Goal: Find specific page/section: Find specific page/section

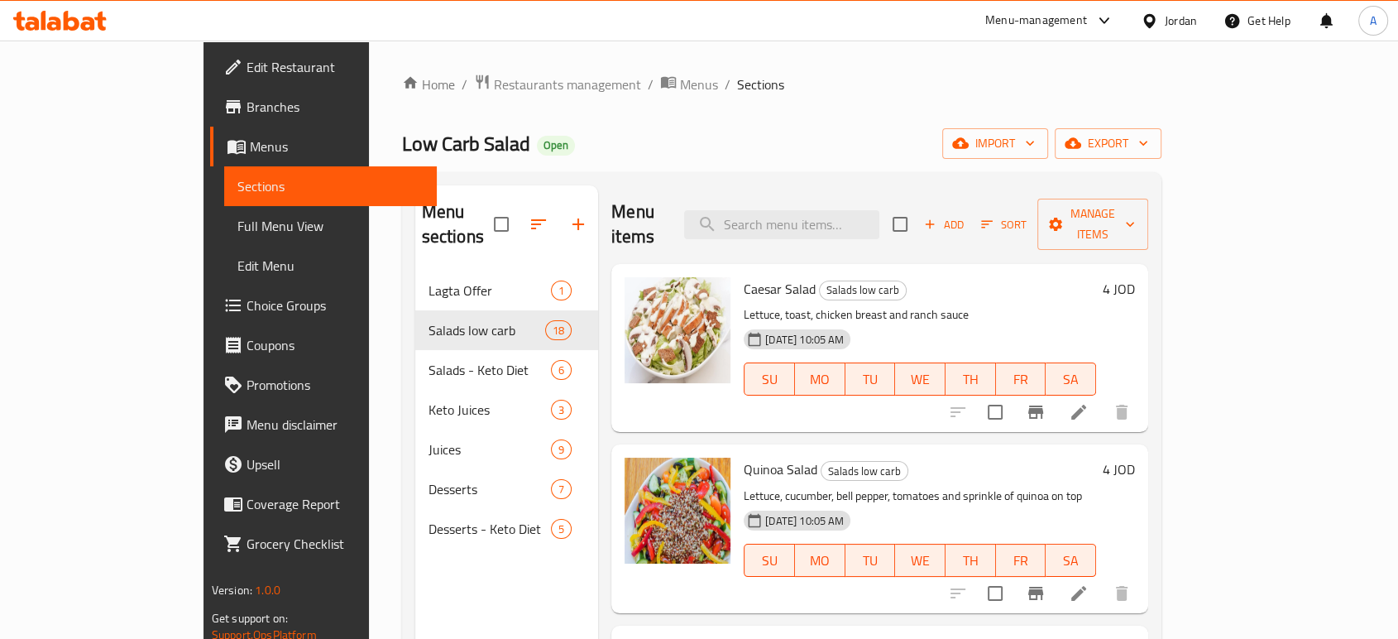
click at [494, 77] on span "Restaurants management" at bounding box center [567, 84] width 147 height 20
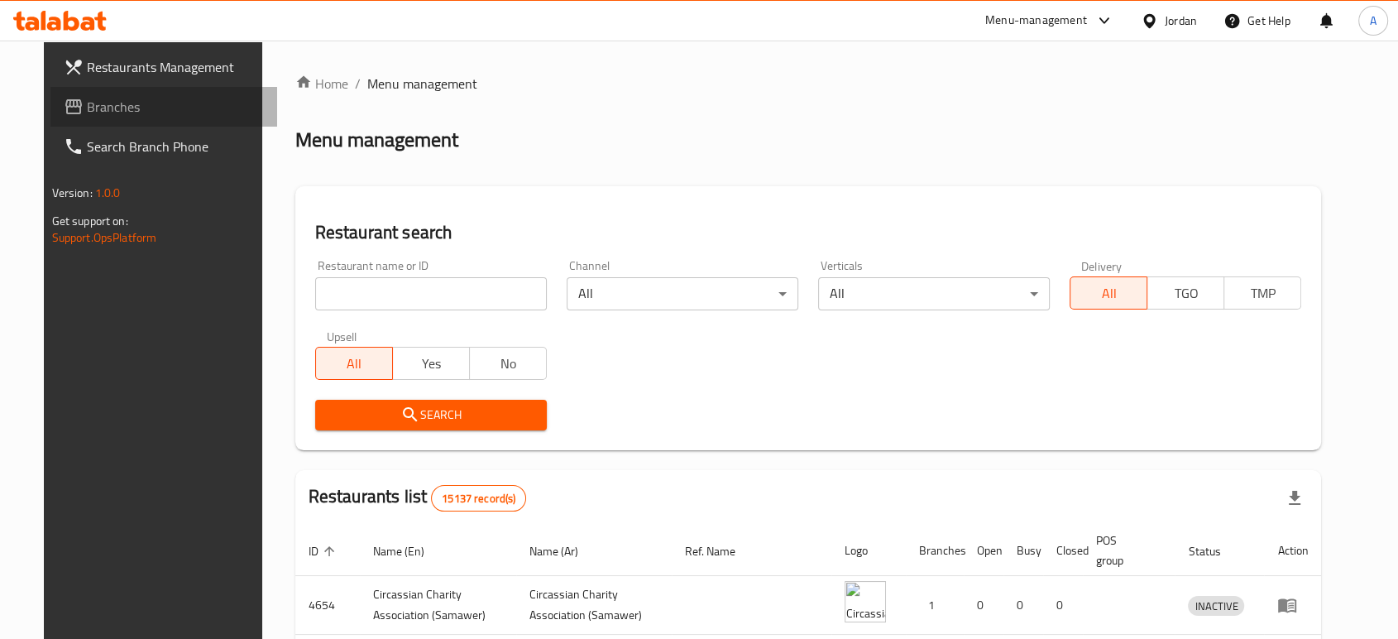
click at [112, 97] on span "Branches" at bounding box center [175, 107] width 177 height 20
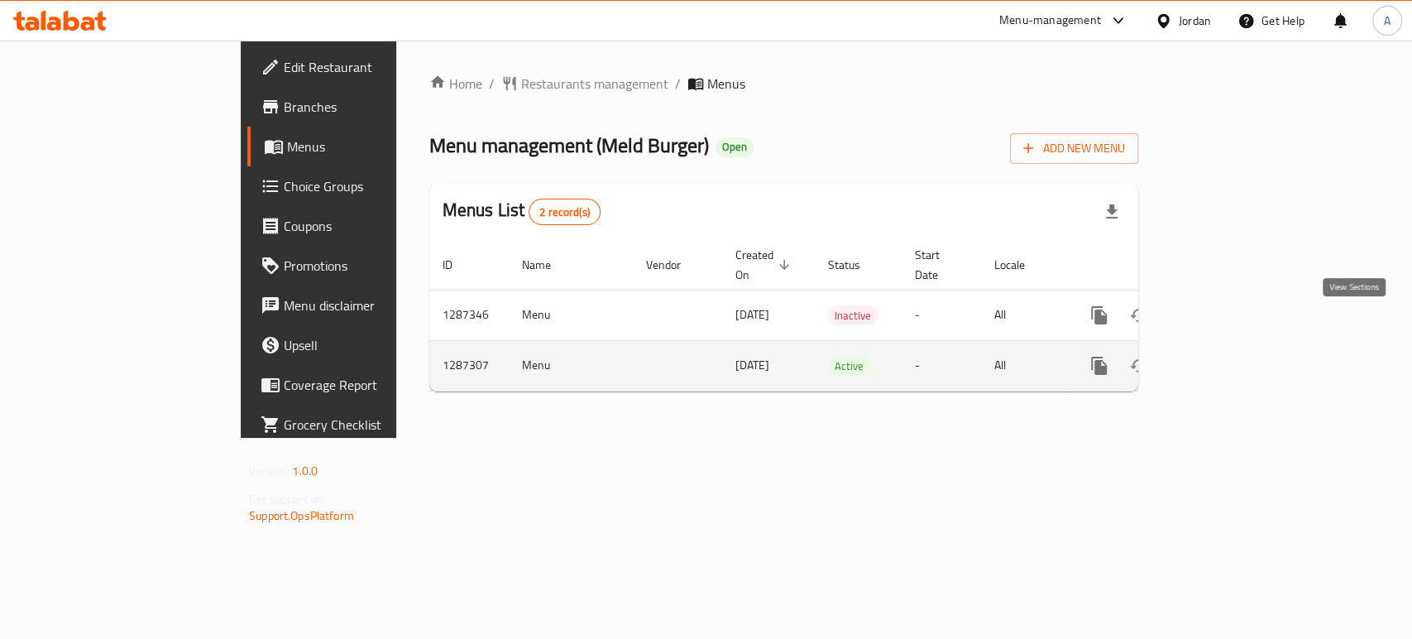
click at [1228, 356] on icon "enhanced table" at bounding box center [1219, 366] width 20 height 20
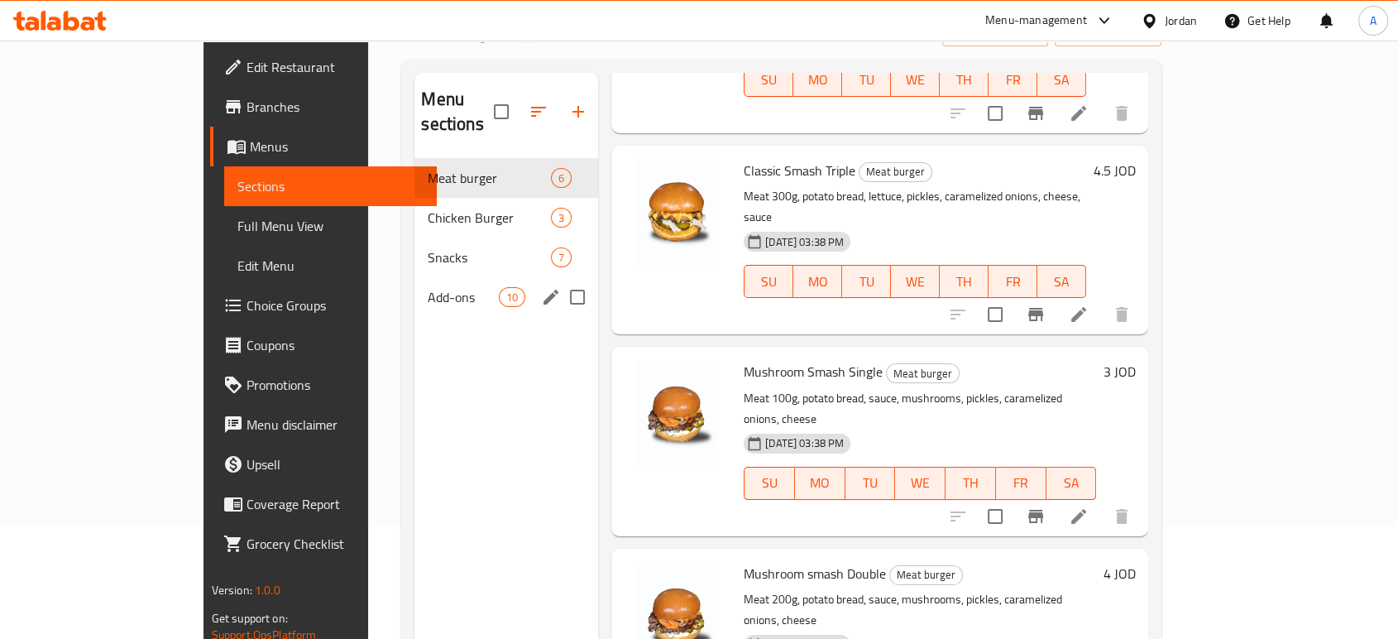
scroll to position [92, 0]
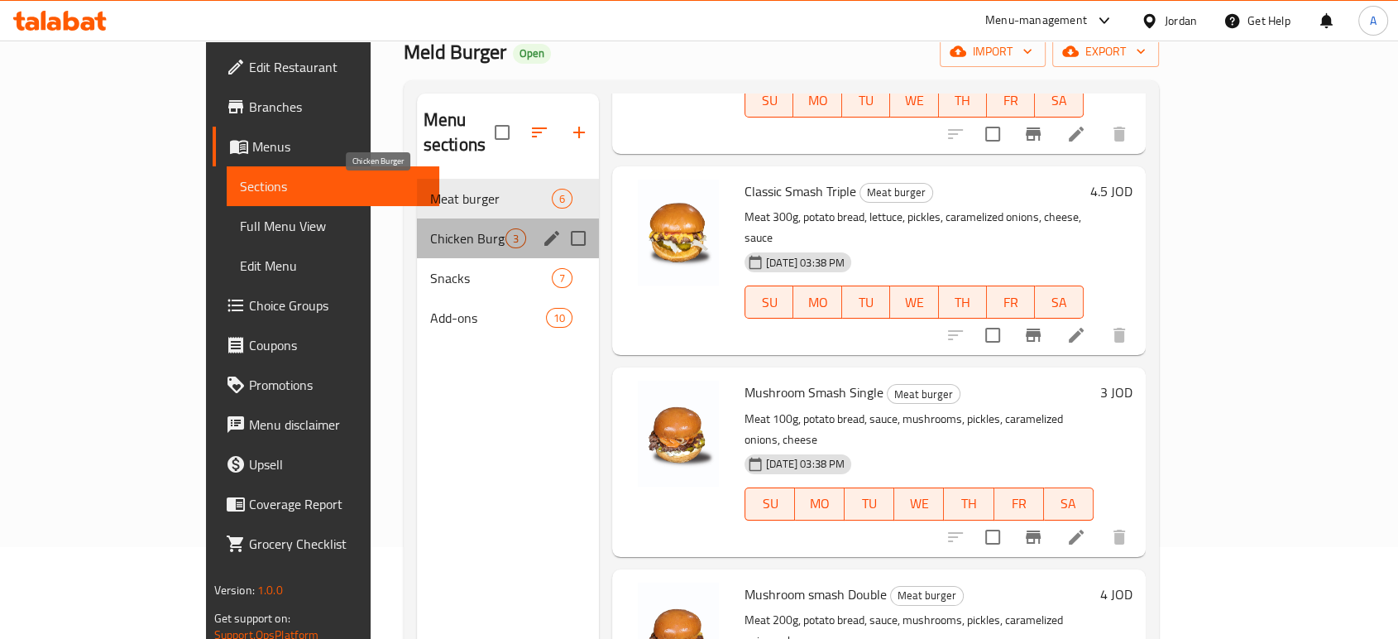
click at [430, 228] on span "Chicken Burger" at bounding box center [467, 238] width 75 height 20
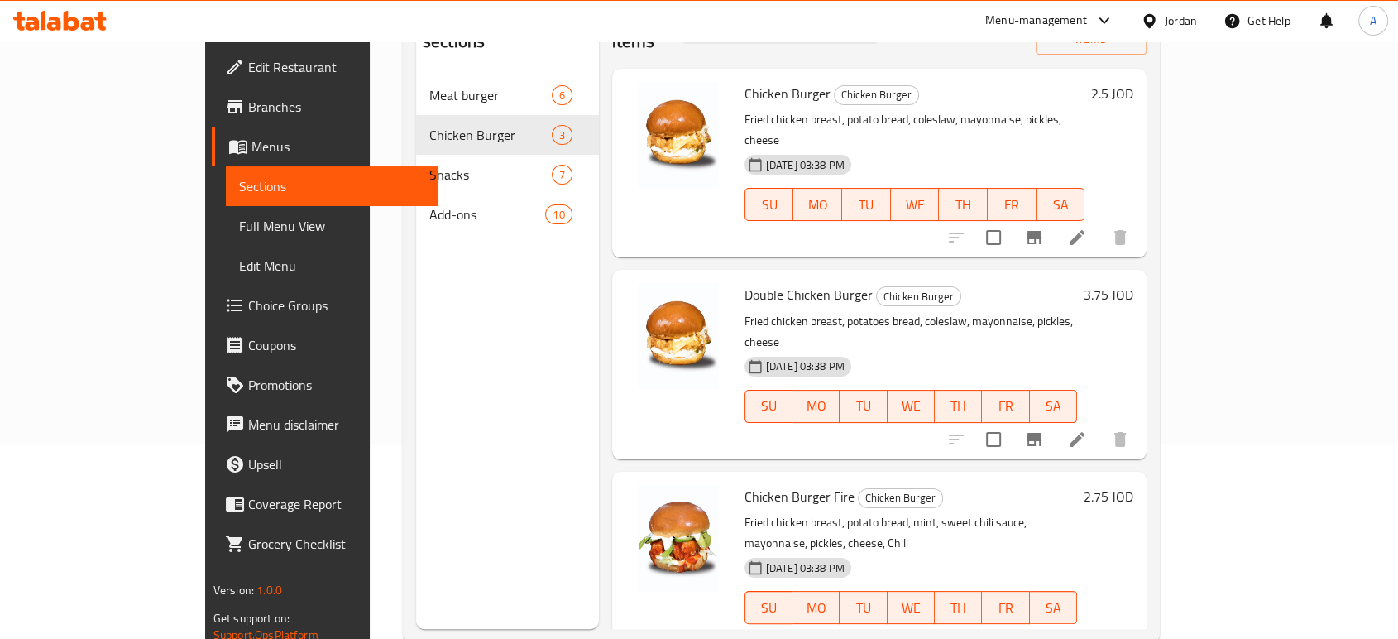
scroll to position [134, 0]
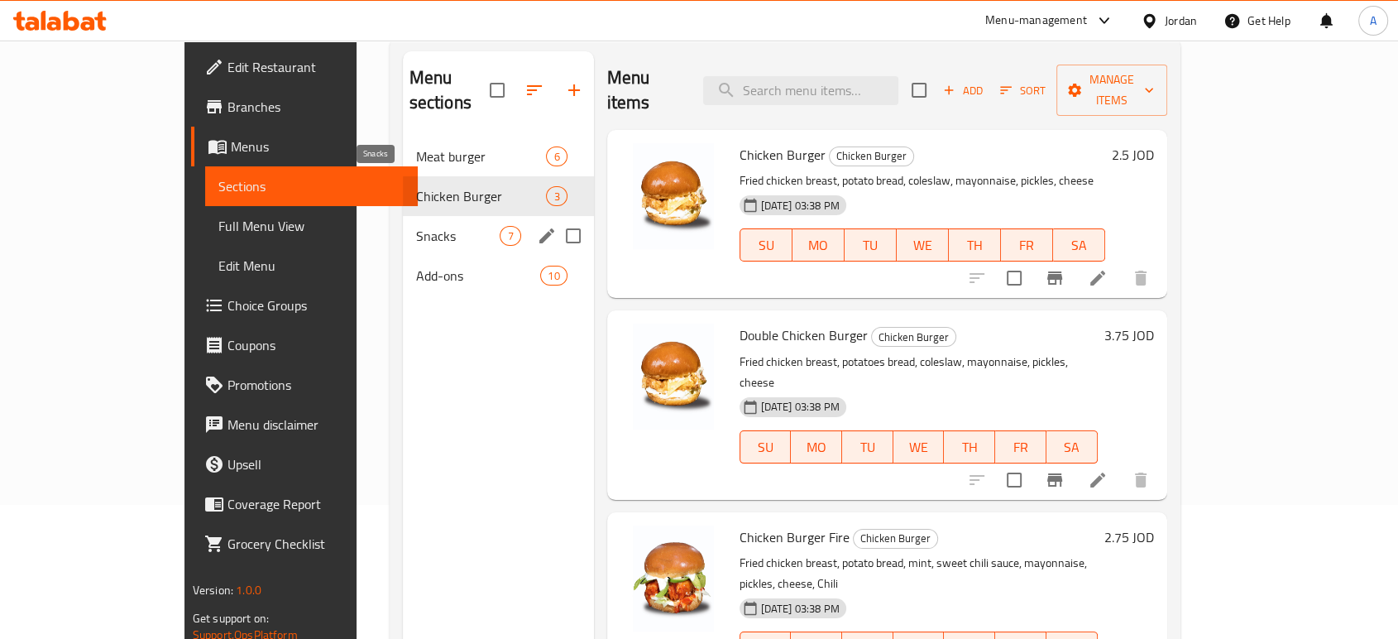
click at [416, 226] on span "Snacks" at bounding box center [458, 236] width 84 height 20
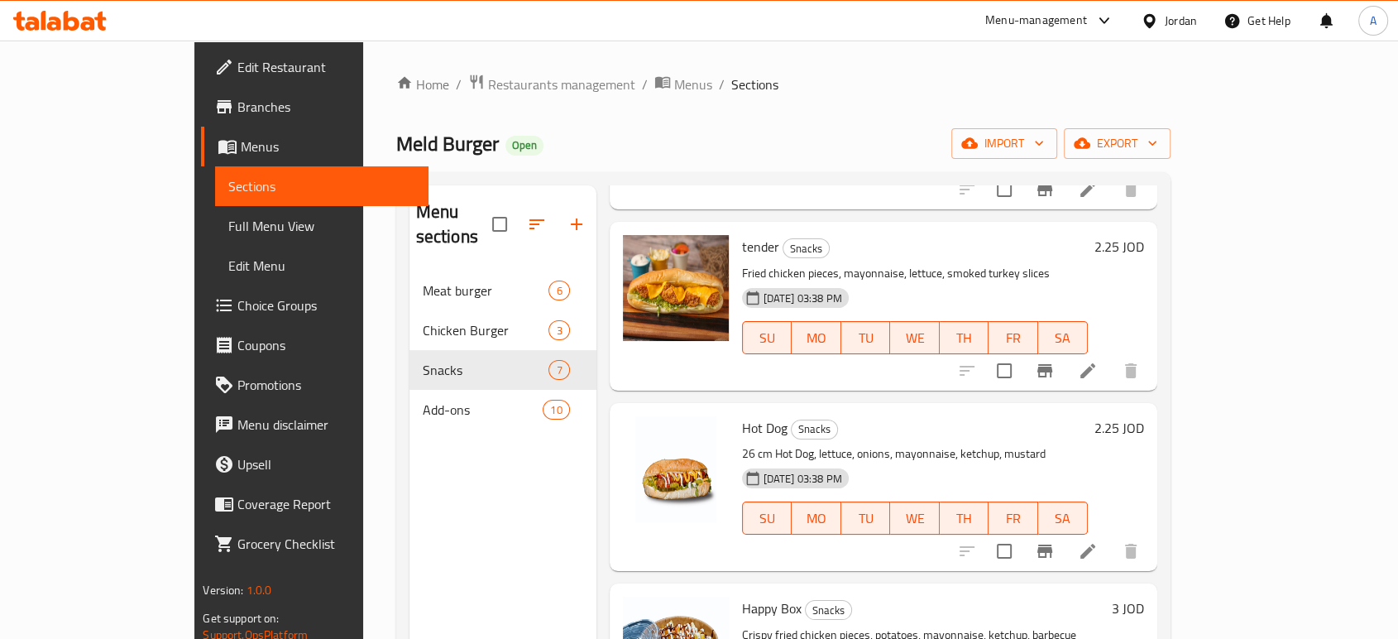
scroll to position [459, 0]
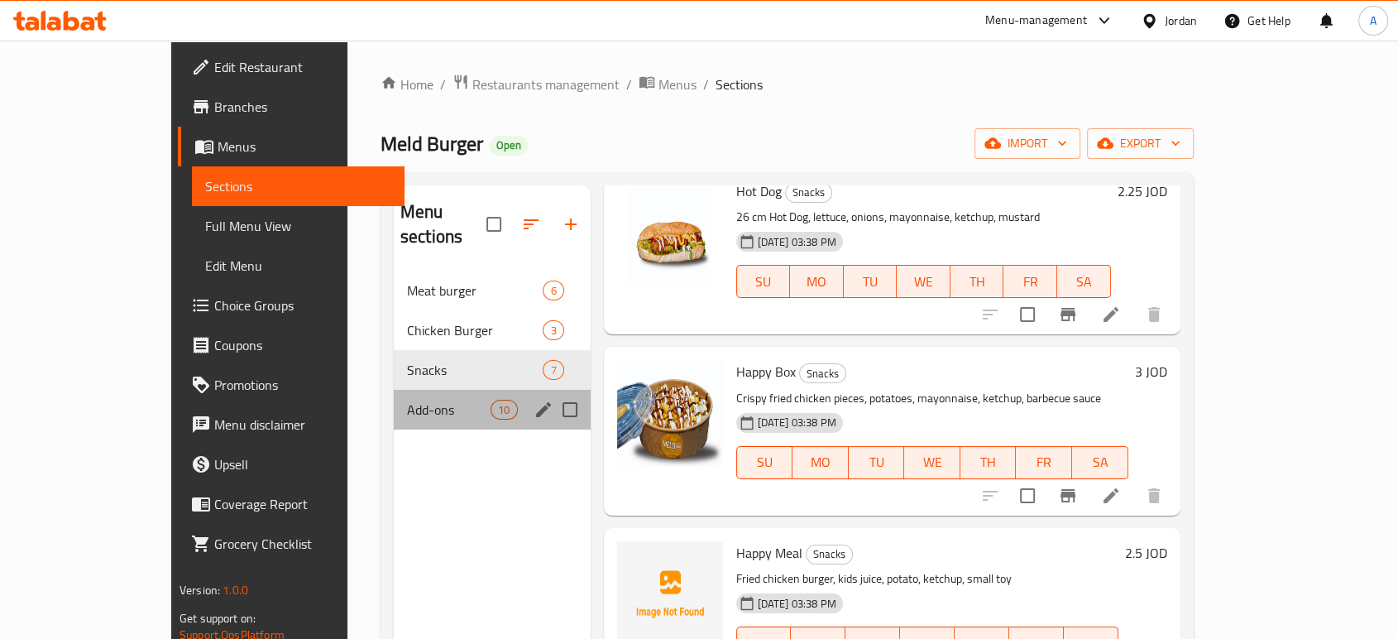
click at [394, 390] on div "Add-ons 10" at bounding box center [492, 410] width 197 height 40
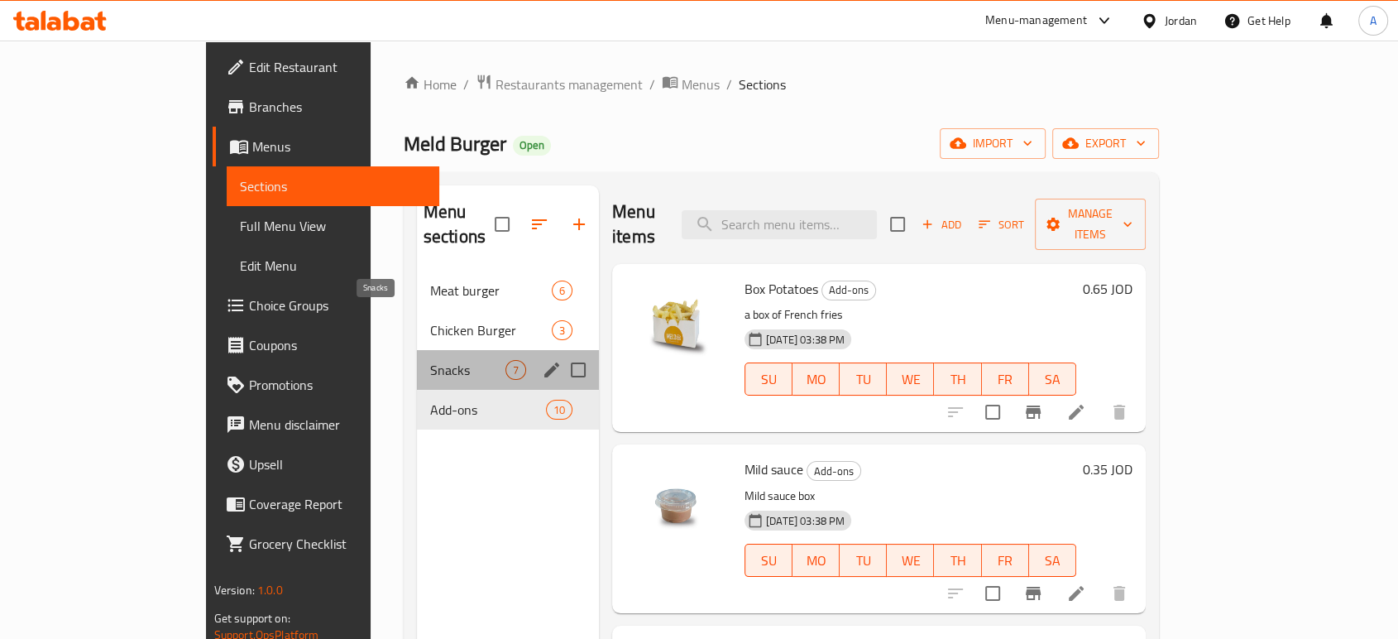
click at [430, 360] on span "Snacks" at bounding box center [467, 370] width 75 height 20
